Goal: Transaction & Acquisition: Purchase product/service

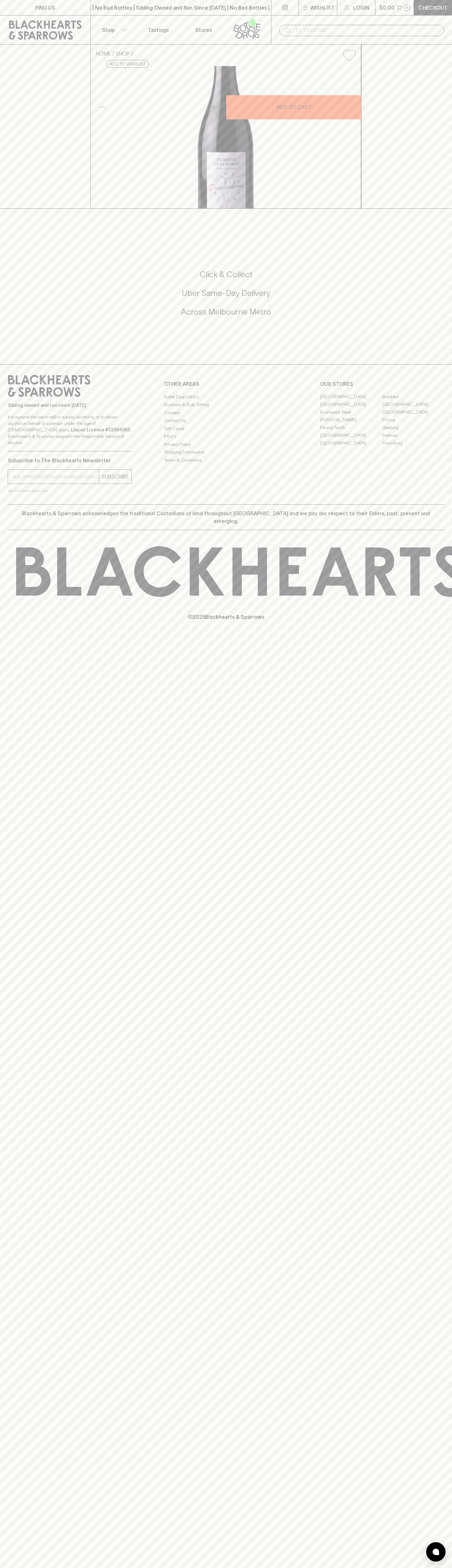
click at [319, 30] on input "text" at bounding box center [366, 30] width 144 height 10
click at [445, 504] on div "Sibling owned and run since 2006 It is against the law to sell or supply alcoho…" at bounding box center [226, 434] width 452 height 140
click at [359, 1567] on html "FIND US | No Bad Bottles | Sibling Owned and Run Since 2006 | No Bad Bottles | …" at bounding box center [226, 784] width 452 height 1568
click at [2, 1216] on div "FIND US | No Bad Bottles | Sibling Owned and Run Since 2006 | No Bad Bottles | …" at bounding box center [226, 784] width 452 height 1568
